Goal: Complete application form

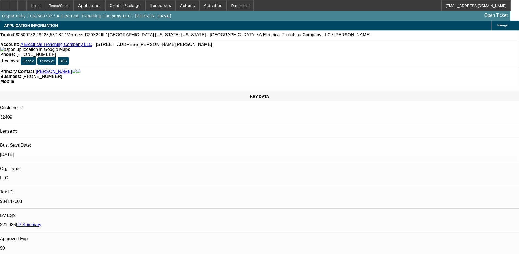
select select "0"
select select "3"
select select "0"
select select "6"
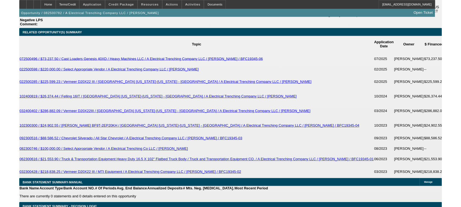
scroll to position [1076, 0]
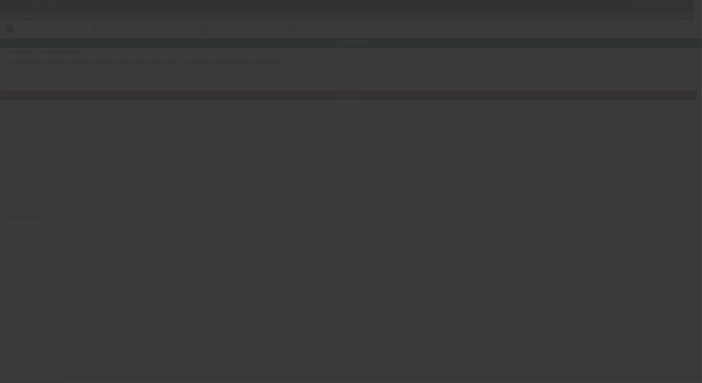
type input "Top Flight Transportation"
type input "(713) 674-0408"
type input "topflightdispatch1@gmail.com"
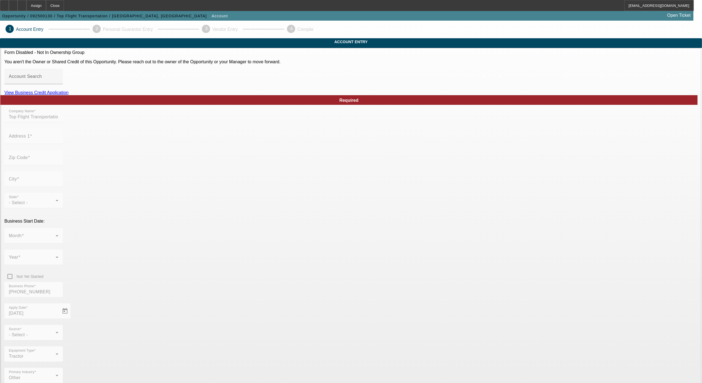
click at [69, 95] on link "View Business Credit Application" at bounding box center [36, 92] width 64 height 5
click at [647, 243] on app-account-manage "1 Account Entry 2 Personal Guarantor Entry 3 Vendor Entry 4 Compile Account Ent…" at bounding box center [351, 372] width 702 height 702
drag, startPoint x: 612, startPoint y: 105, endPoint x: 607, endPoint y: 103, distance: 6.3
click at [612, 105] on app-account-manage "1 Account Entry 2 Personal Guarantor Entry 3 Vendor Entry 4 Compile Account Ent…" at bounding box center [351, 372] width 702 height 702
click at [546, 107] on app-account-manage "1 Account Entry 2 Personal Guarantor Entry 3 Vendor Entry 4 Compile Account Ent…" at bounding box center [351, 372] width 702 height 702
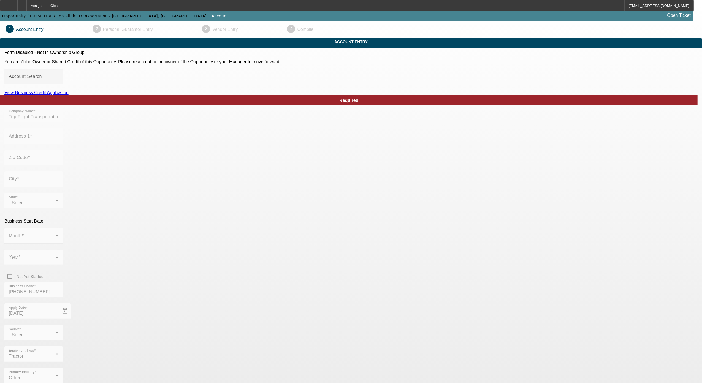
click at [549, 91] on app-account-manage "1 Account Entry 2 Personal Guarantor Entry 3 Vendor Entry 4 Compile Account Ent…" at bounding box center [351, 372] width 702 height 702
click at [606, 121] on app-account-manage "1 Account Entry 2 Personal Guarantor Entry 3 Vendor Entry 4 Compile Account Ent…" at bounding box center [351, 372] width 702 height 702
click at [594, 133] on app-account-manage "1 Account Entry 2 Personal Guarantor Entry 3 Vendor Entry 4 Compile Account Ent…" at bounding box center [351, 372] width 702 height 702
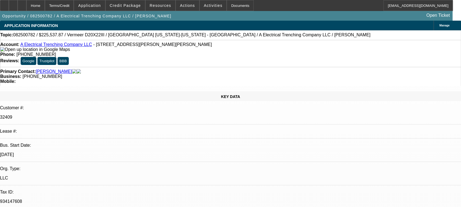
select select "0"
select select "1"
select select "3"
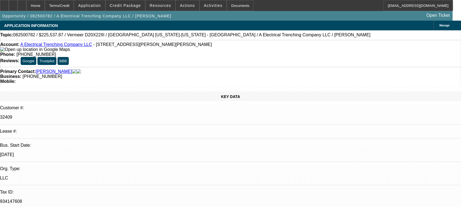
select select "6"
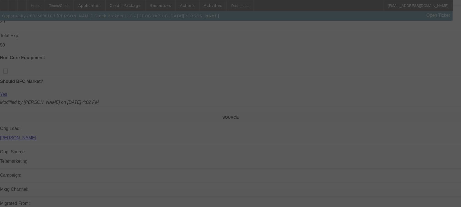
scroll to position [241, 0]
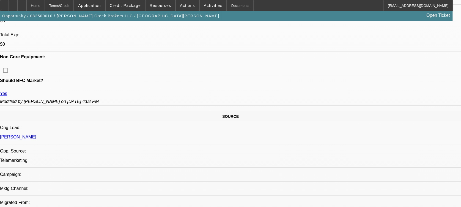
select select "0"
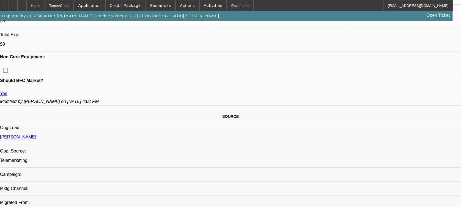
select select "0"
select select "0.1"
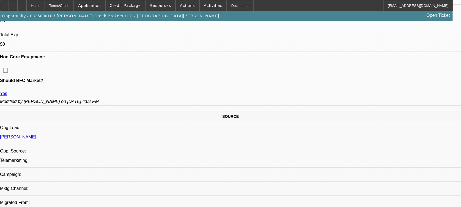
select select "1"
select select "2"
select select "6"
select select "1"
select select "2"
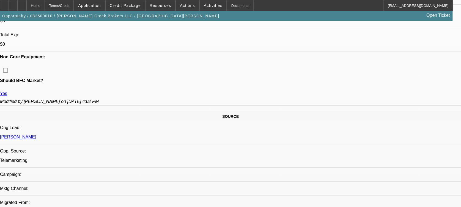
select select "6"
select select "1"
select select "3"
select select "6"
select select "1"
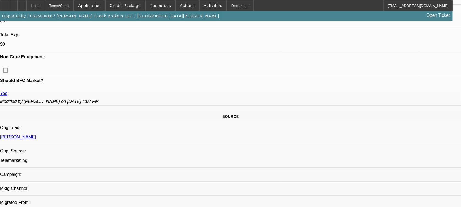
select select "3"
select select "4"
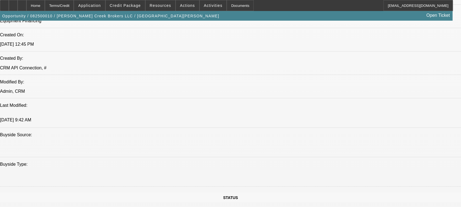
scroll to position [462, 0]
